Goal: Entertainment & Leisure: Consume media (video, audio)

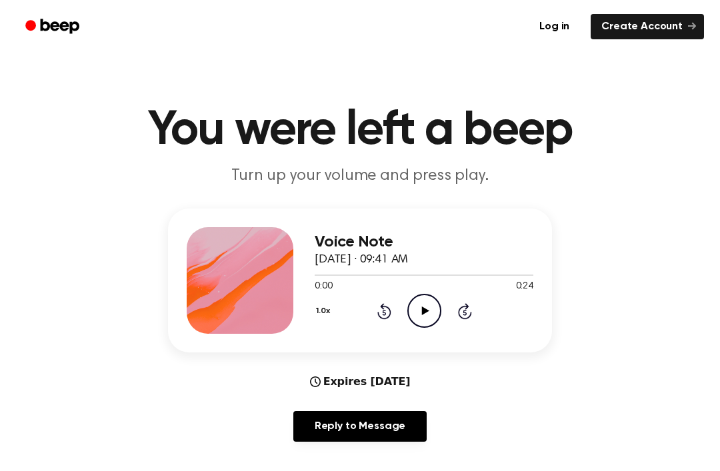
click at [423, 304] on icon "Play Audio" at bounding box center [424, 311] width 34 height 34
click at [422, 318] on icon "Pause Audio" at bounding box center [424, 311] width 34 height 34
click at [424, 317] on icon "Play Audio" at bounding box center [424, 311] width 34 height 34
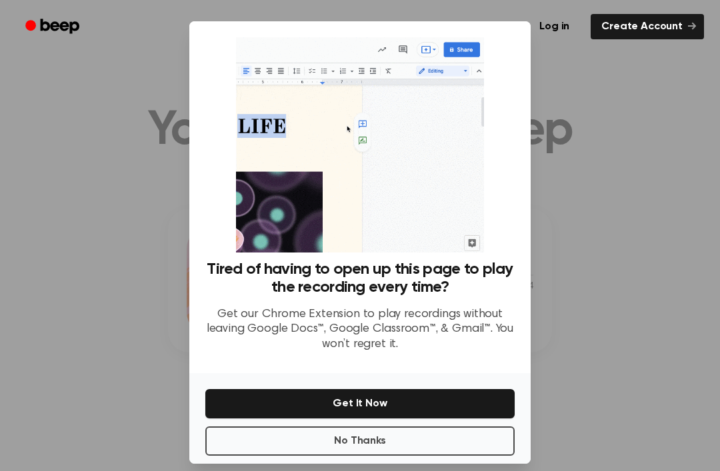
click at [422, 320] on div "Tired of having to open up this page to play the recording every time? Get our …" at bounding box center [359, 312] width 309 height 103
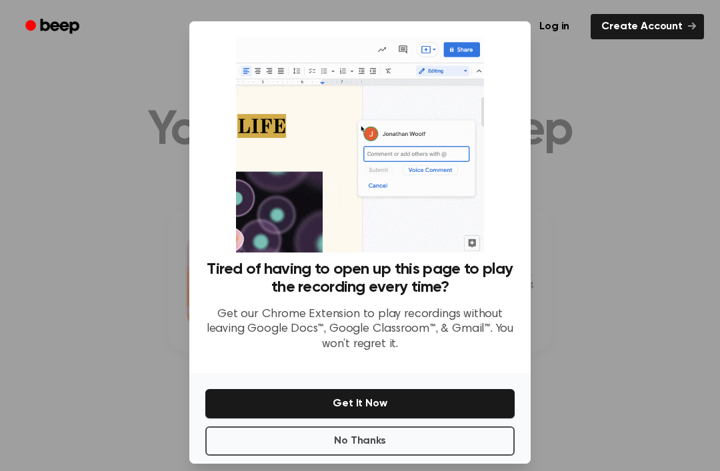
click at [683, 271] on div at bounding box center [360, 235] width 720 height 471
click at [681, 269] on div at bounding box center [360, 235] width 720 height 471
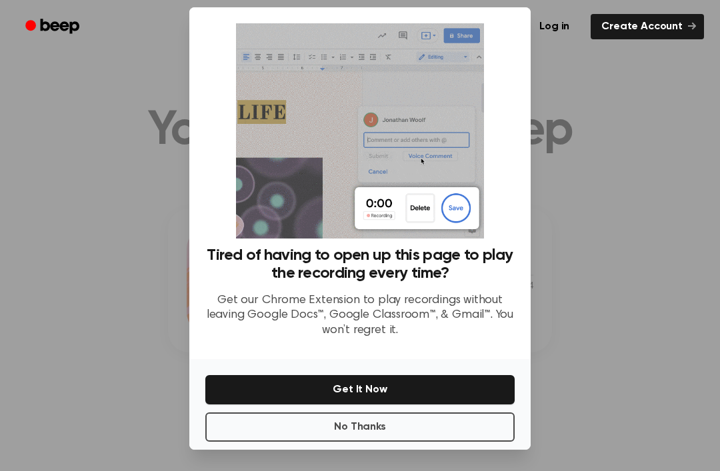
scroll to position [43, 0]
click at [359, 419] on button "No Thanks" at bounding box center [359, 427] width 309 height 29
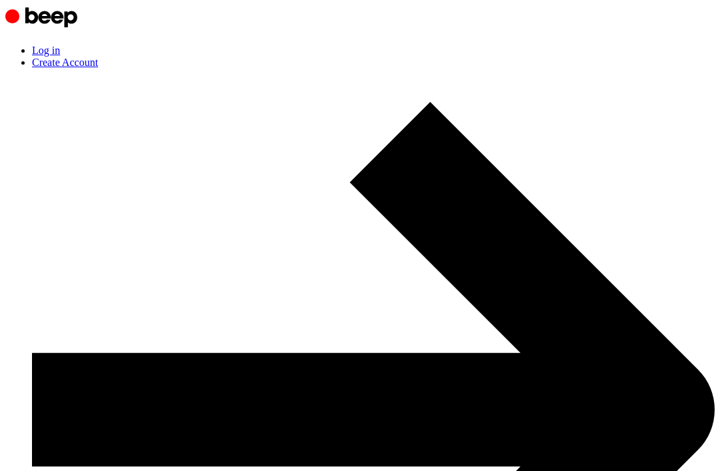
scroll to position [1, 0]
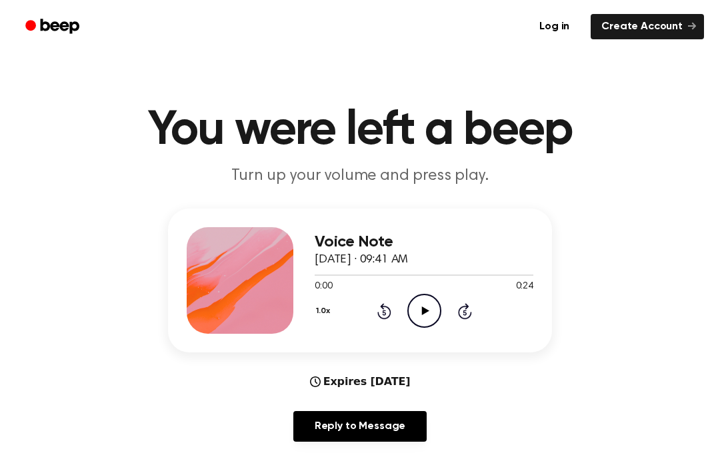
click at [410, 321] on icon "Play Audio" at bounding box center [424, 311] width 34 height 34
click at [424, 323] on icon "Pause Audio" at bounding box center [424, 311] width 34 height 34
click at [309, 5] on div "Log in Create Account" at bounding box center [360, 26] width 688 height 53
click at [422, 319] on icon "Play Audio" at bounding box center [424, 311] width 34 height 34
click at [429, 313] on icon "Pause Audio" at bounding box center [424, 311] width 34 height 34
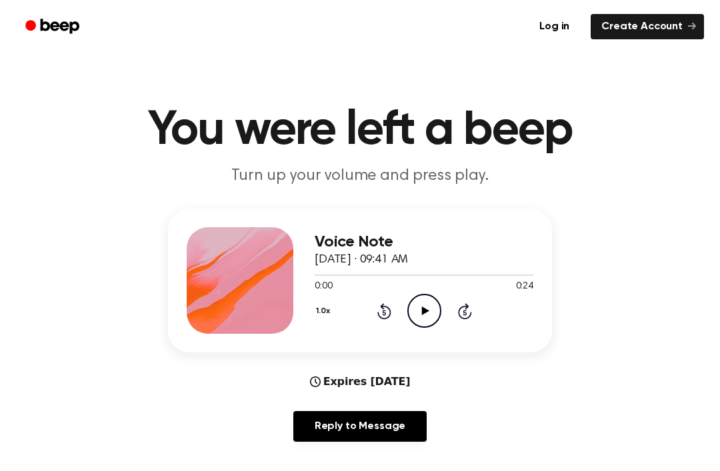
click at [427, 326] on icon "Play Audio" at bounding box center [424, 311] width 34 height 34
click at [270, 3] on div "Log in Create Account" at bounding box center [360, 26] width 688 height 53
click at [431, 303] on icon "Play Audio" at bounding box center [424, 311] width 34 height 34
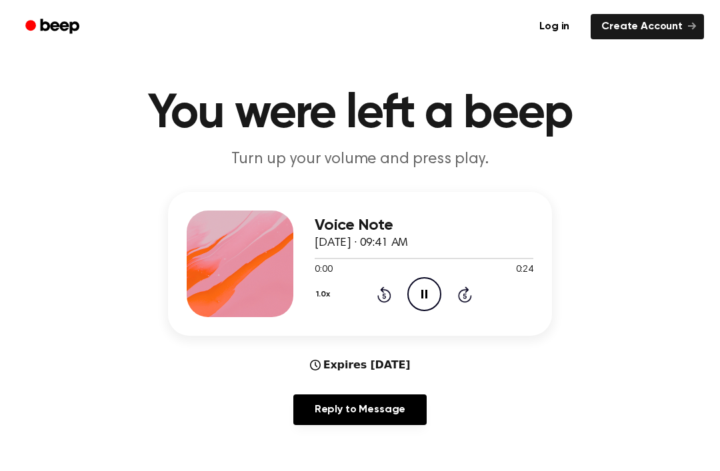
scroll to position [17, 0]
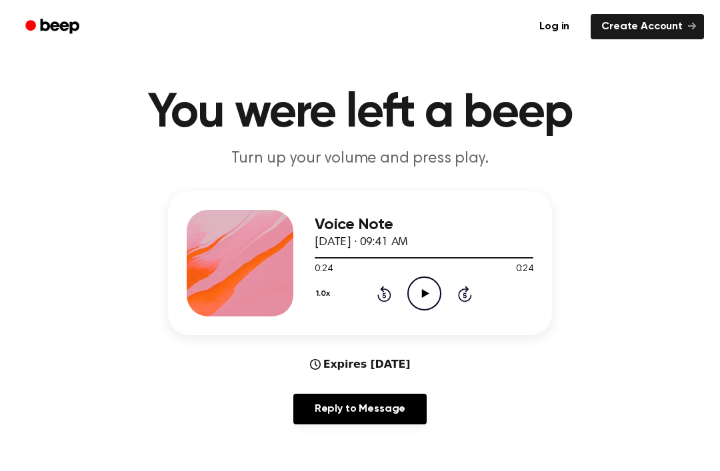
click at [617, 405] on div "Voice Note [DATE] · 09:41 AM 0:24 0:24 Your browser does not support the [objec…" at bounding box center [360, 313] width 688 height 244
click at [411, 300] on icon "Play Audio" at bounding box center [424, 294] width 34 height 34
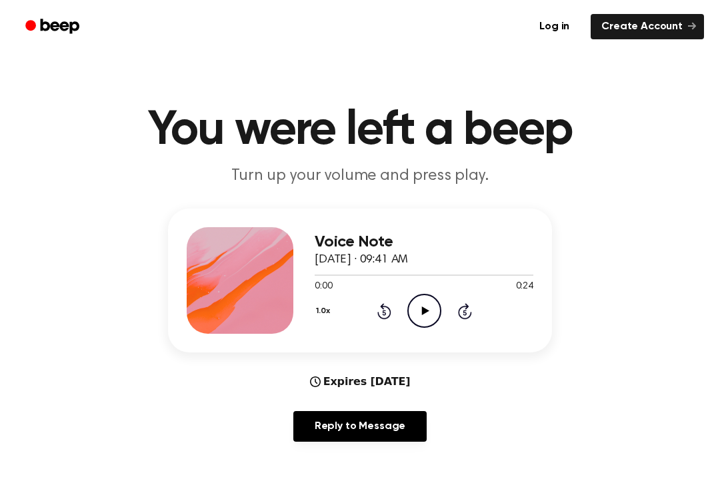
click at [419, 310] on icon "Play Audio" at bounding box center [424, 311] width 34 height 34
click at [719, 229] on main "You were left a beep Turn up your volume and press play. Voice Note [DATE] · 09…" at bounding box center [360, 429] width 720 height 859
